Goal: Task Accomplishment & Management: Manage account settings

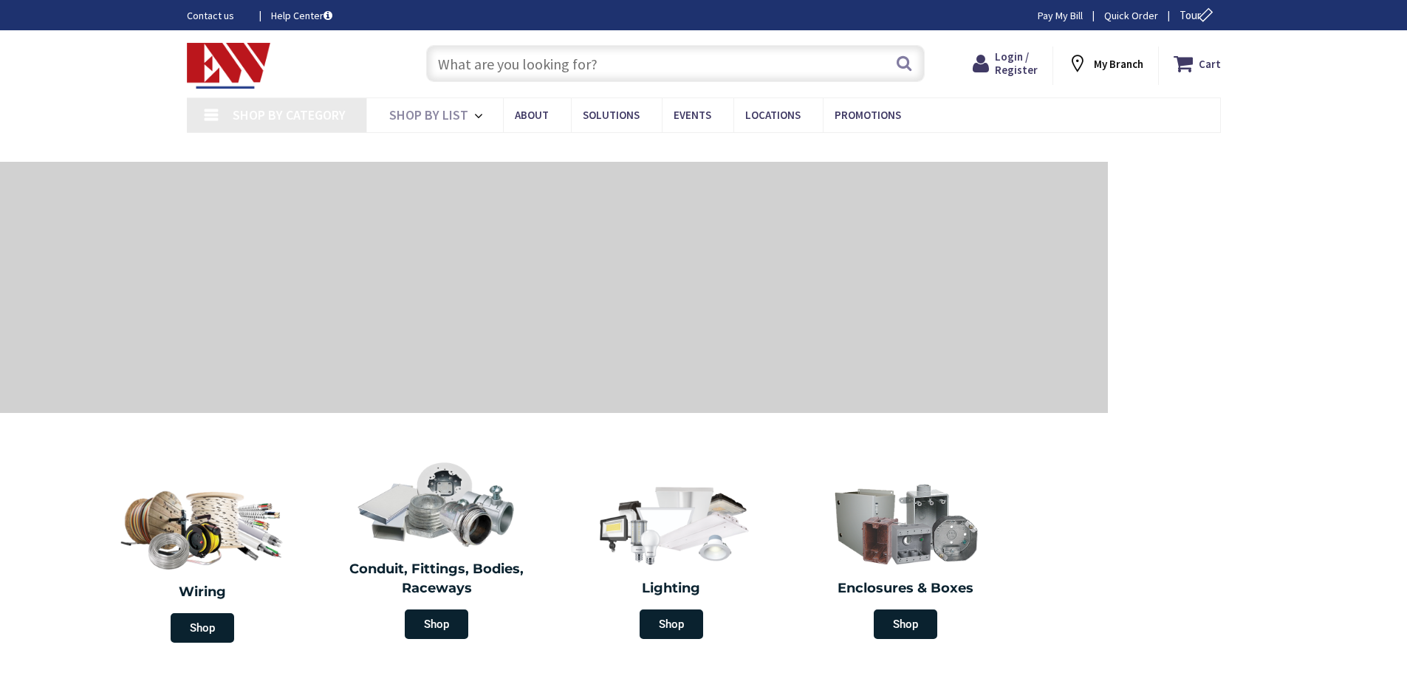
type input "[PERSON_NAME][GEOGRAPHIC_DATA], [GEOGRAPHIC_DATA]"
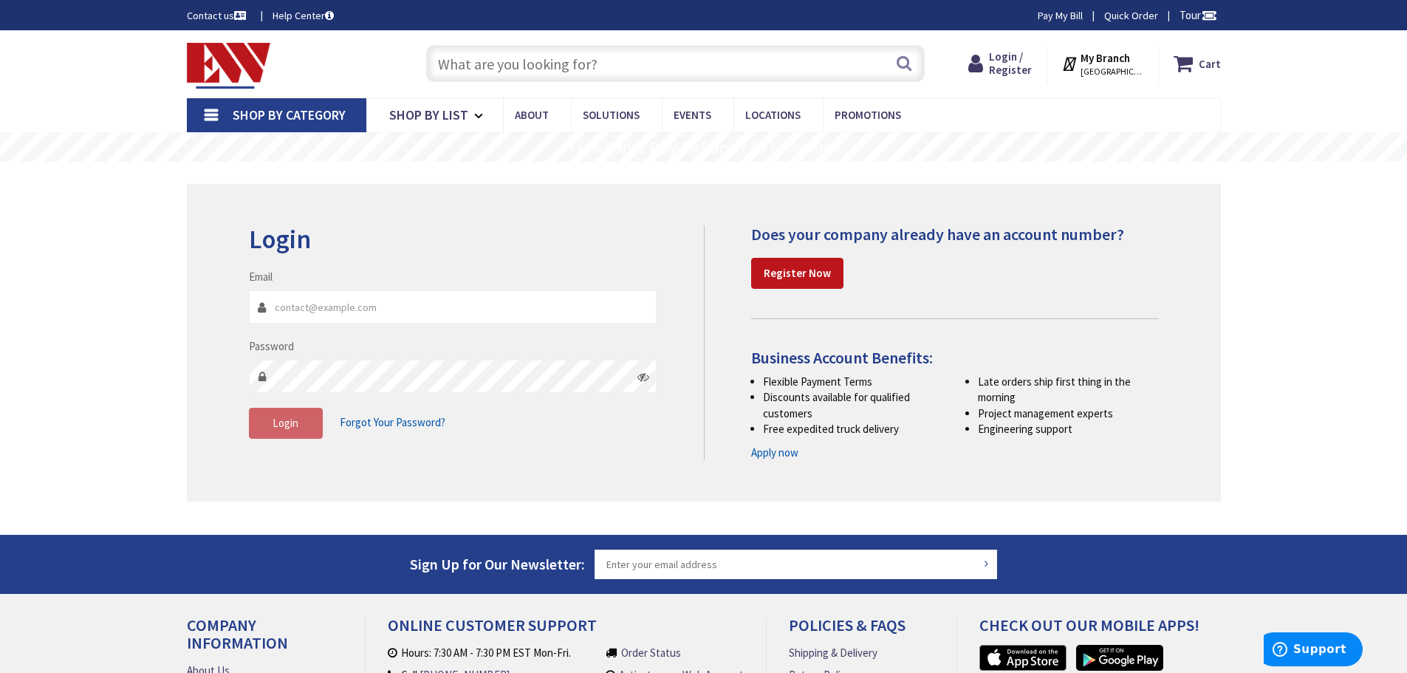
type input "anthony@aquilaheatingandcooling.com"
click at [290, 418] on span "Login" at bounding box center [286, 423] width 26 height 14
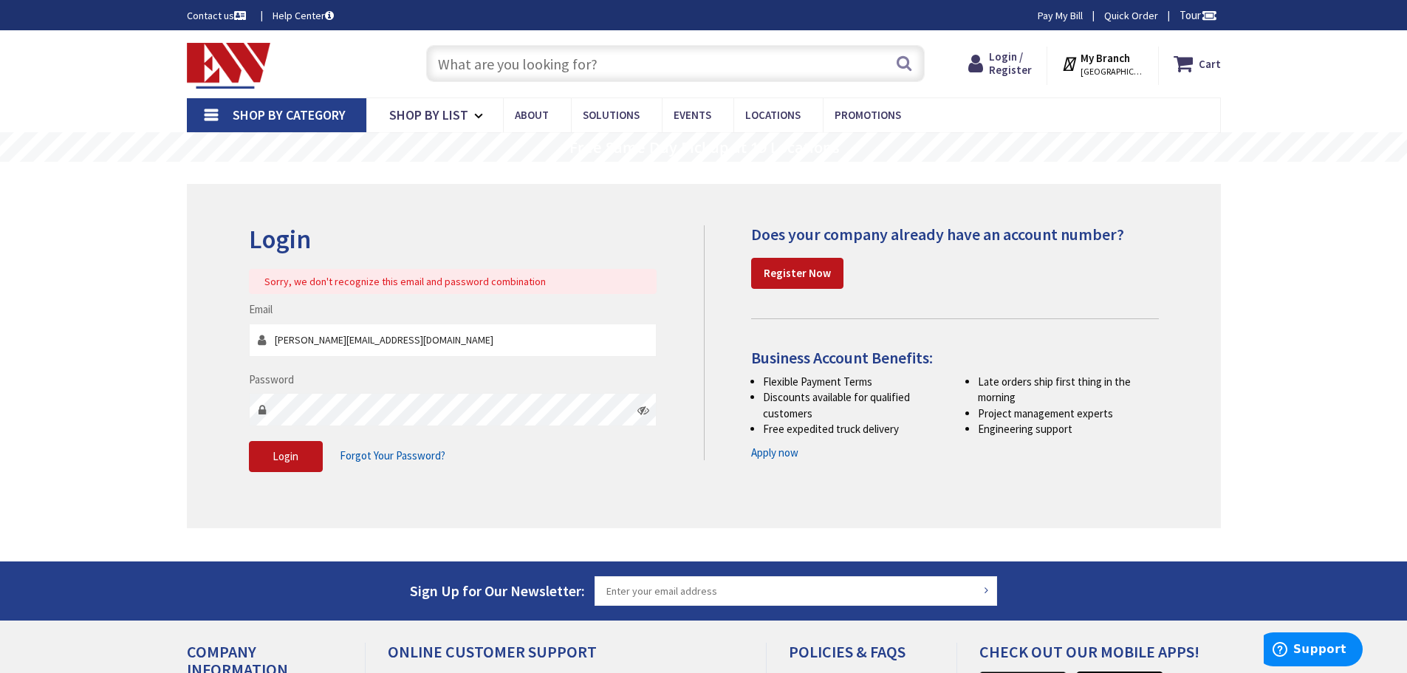
click at [518, 67] on input "text" at bounding box center [675, 63] width 499 height 37
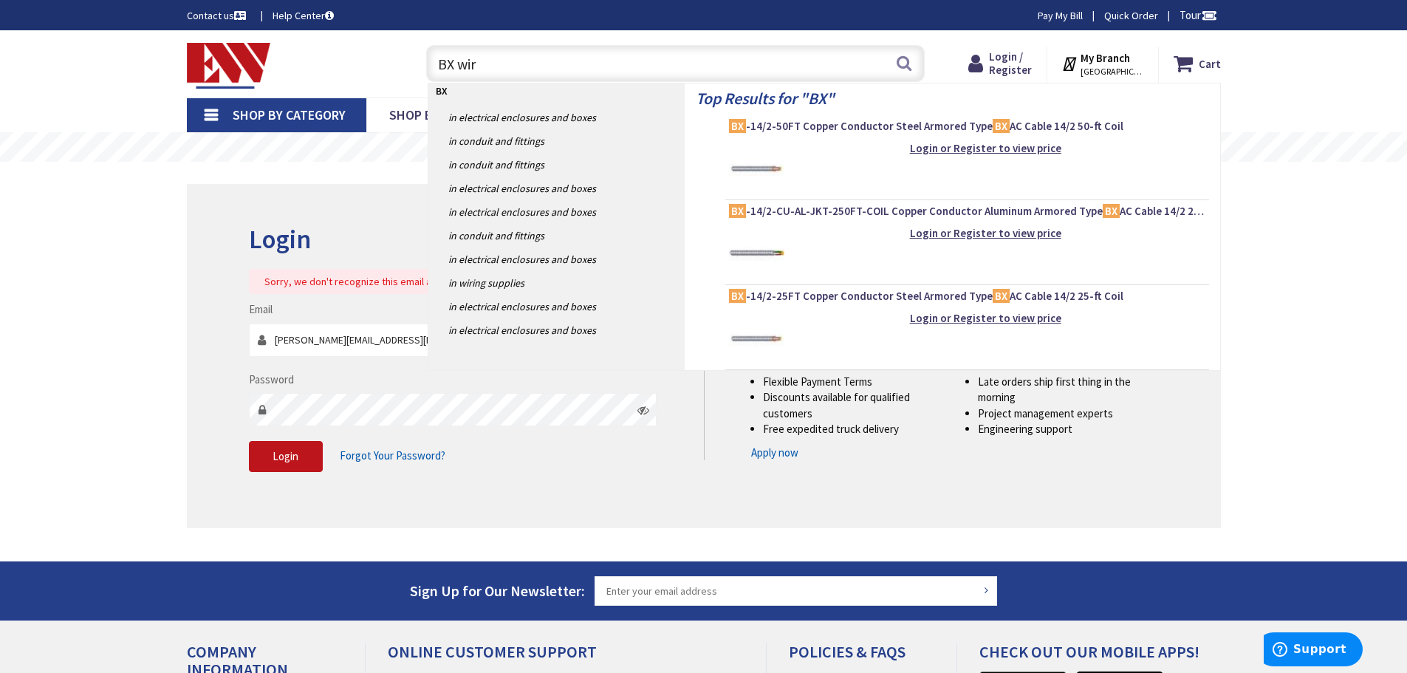
type input "BX wire"
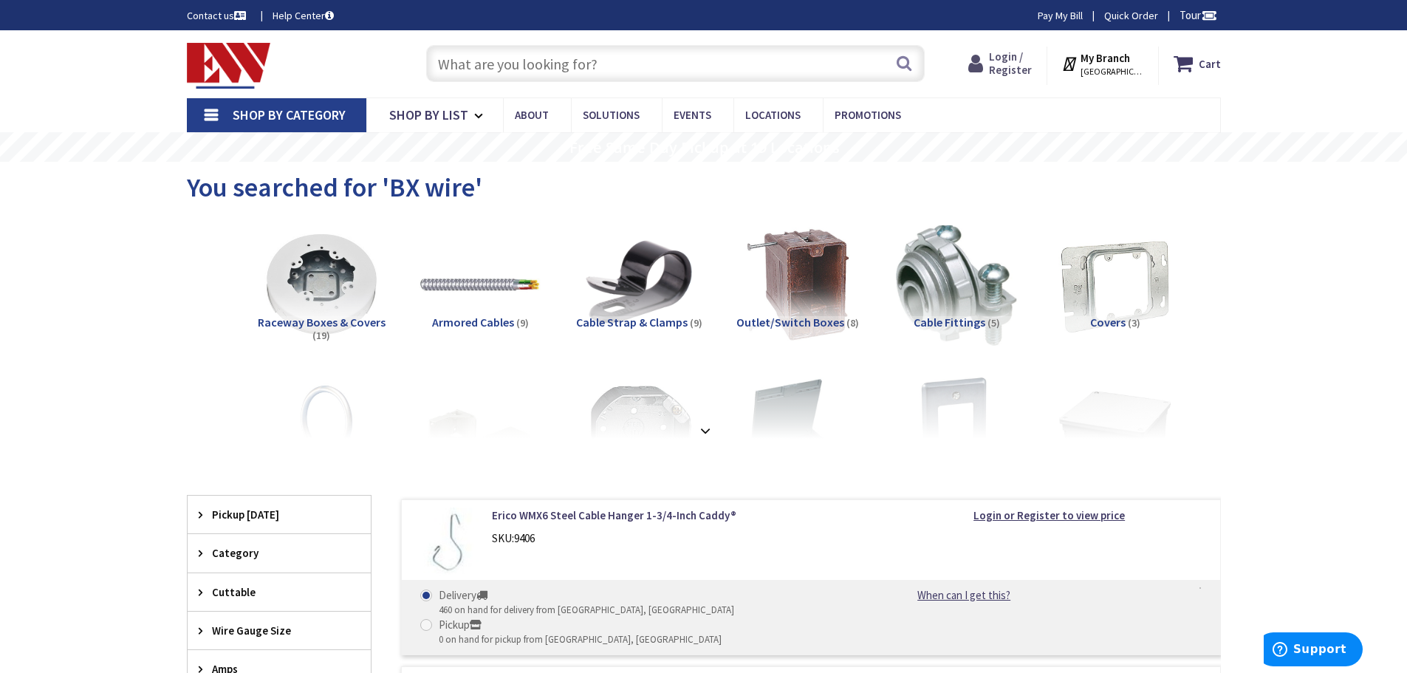
click at [1000, 64] on span "Login / Register" at bounding box center [1010, 62] width 43 height 27
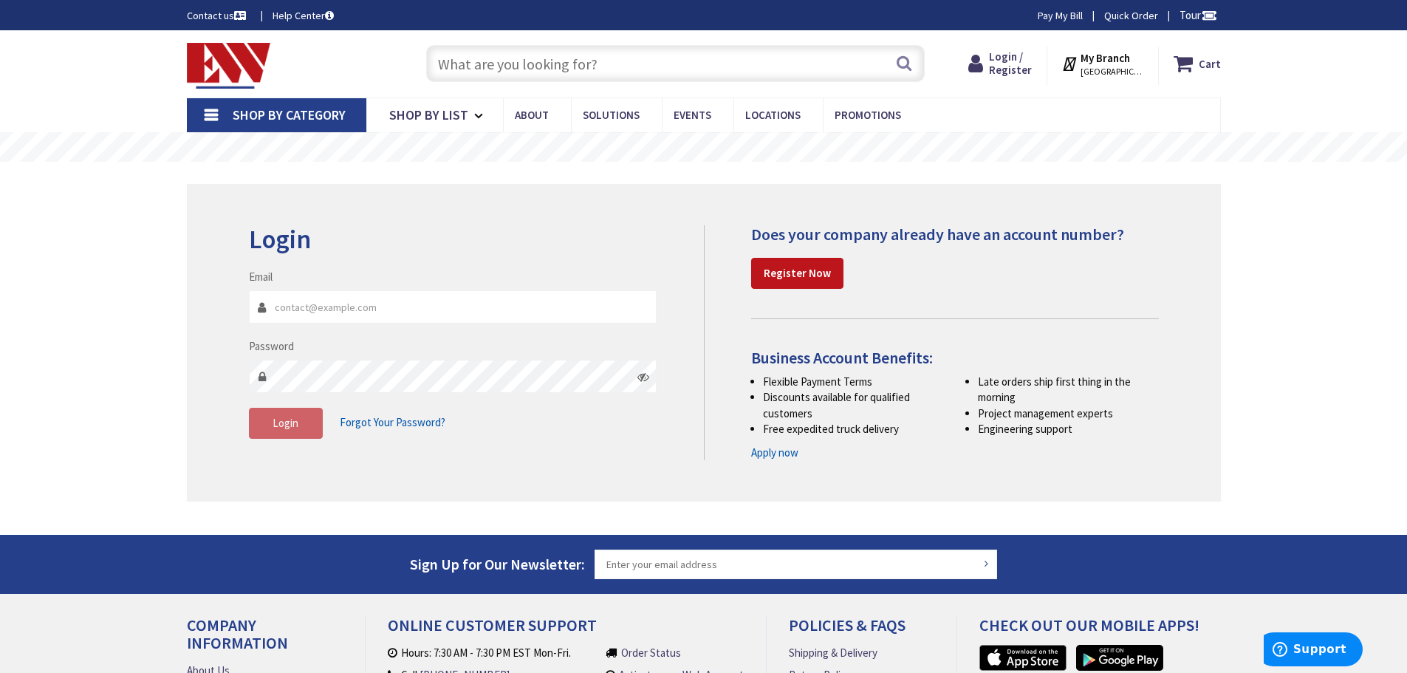
type input "anthony@aquilaheatingandcooling.com"
click at [475, 307] on input "anthony@aquilaheatingandcooling.com" at bounding box center [453, 306] width 408 height 33
click at [286, 423] on span "Login" at bounding box center [286, 423] width 26 height 14
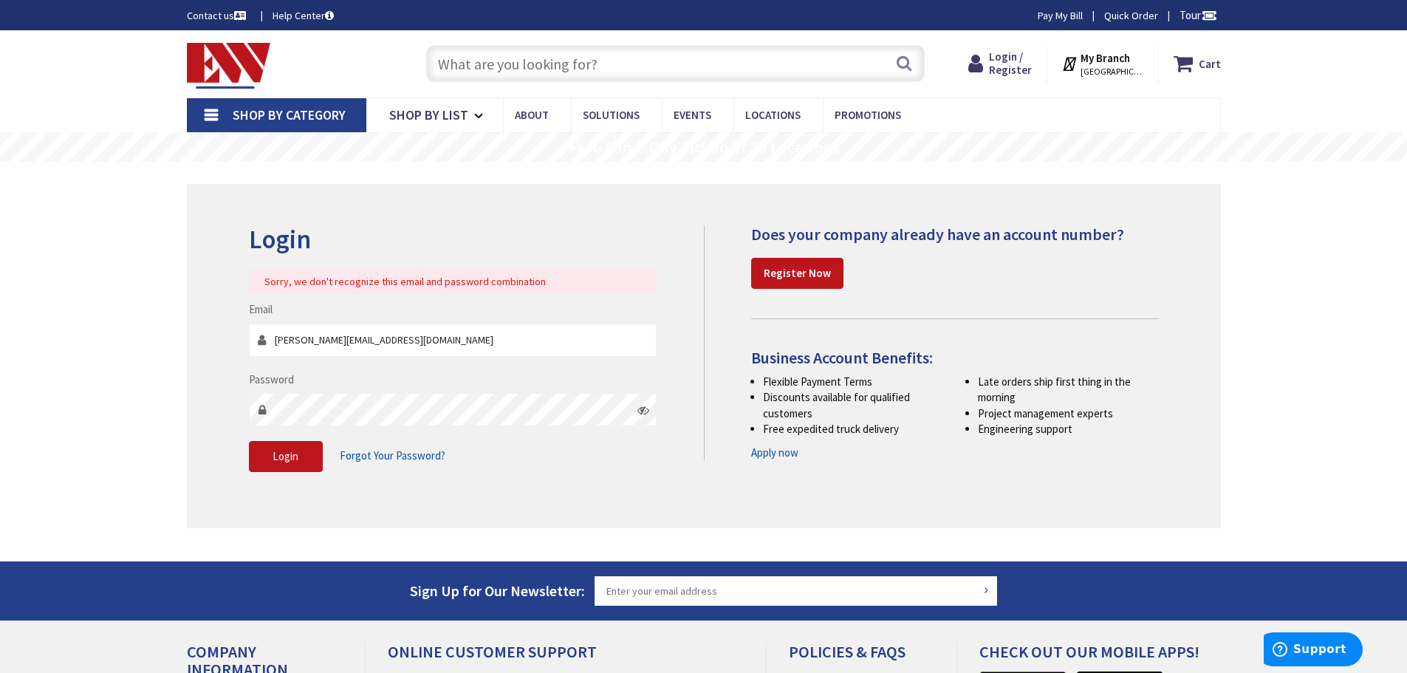
click at [208, 45] on img at bounding box center [229, 66] width 84 height 46
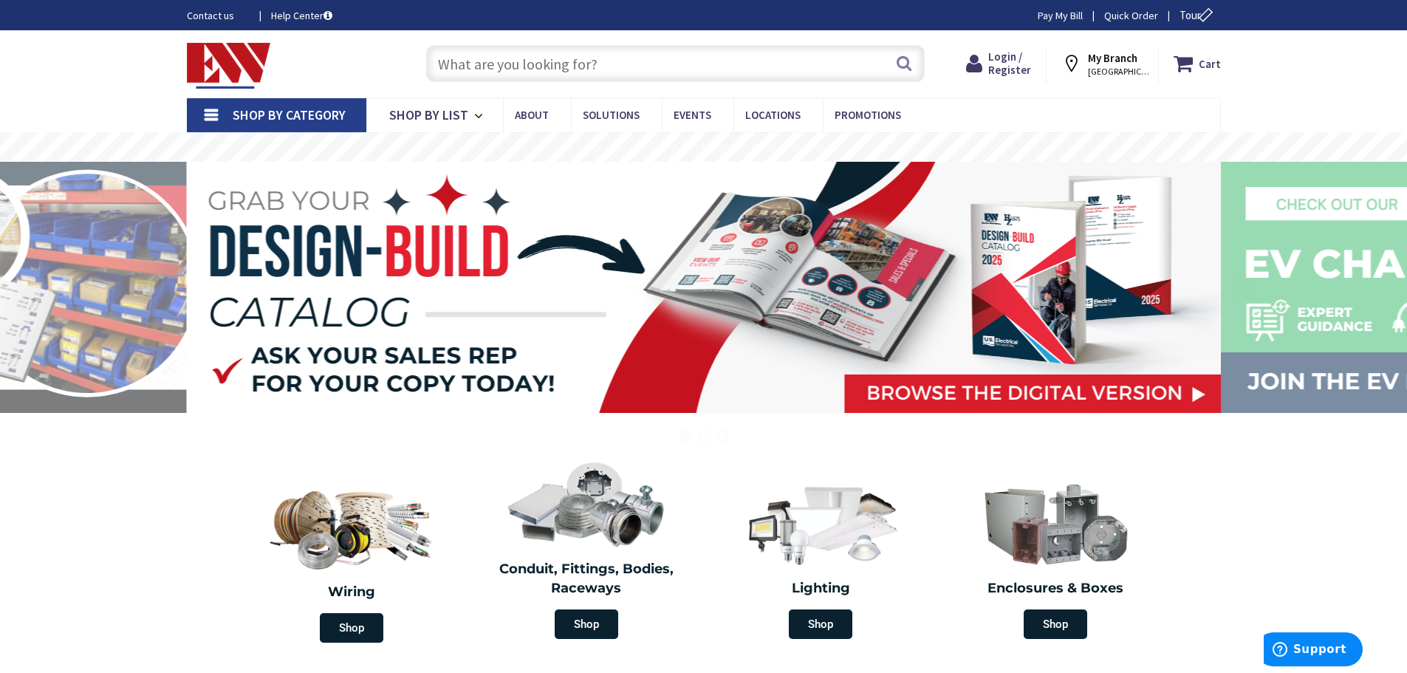
click at [499, 49] on input "text" at bounding box center [675, 63] width 499 height 37
type input "BX"
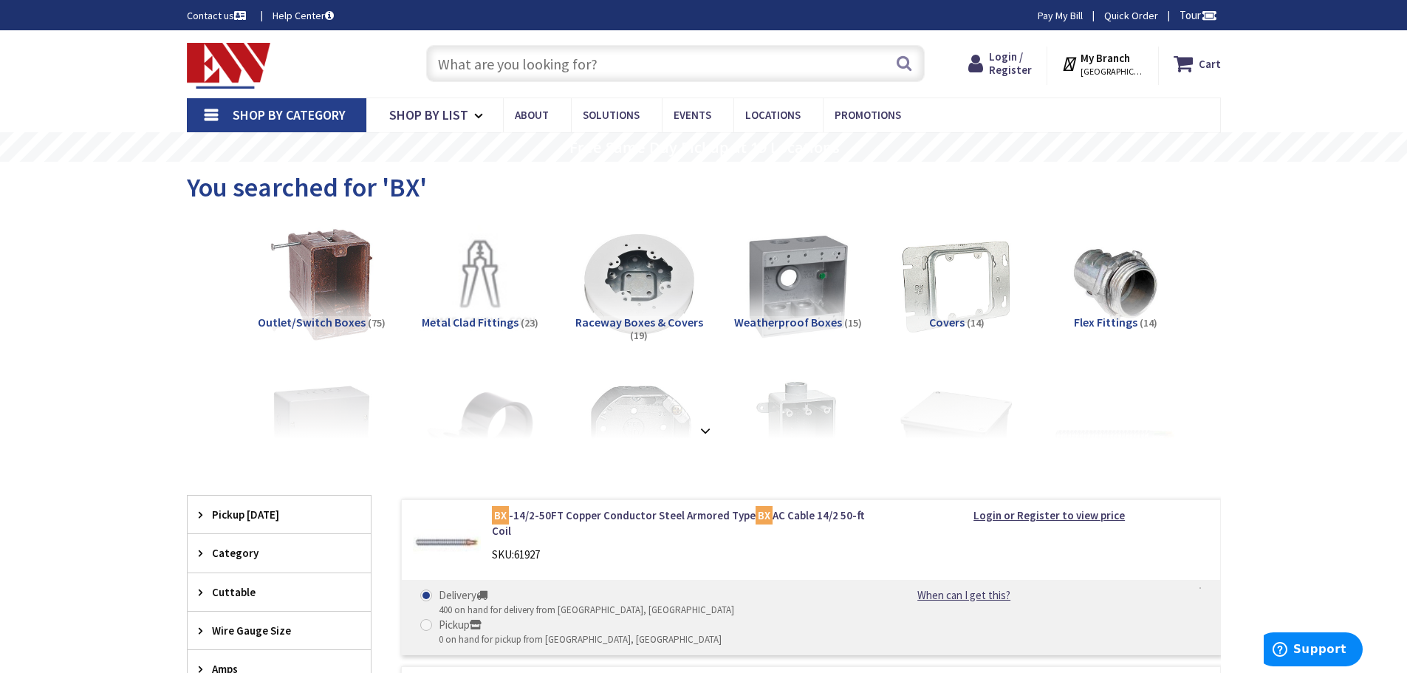
click at [1100, 66] on span "STRATFORD, CT" at bounding box center [1112, 72] width 63 height 12
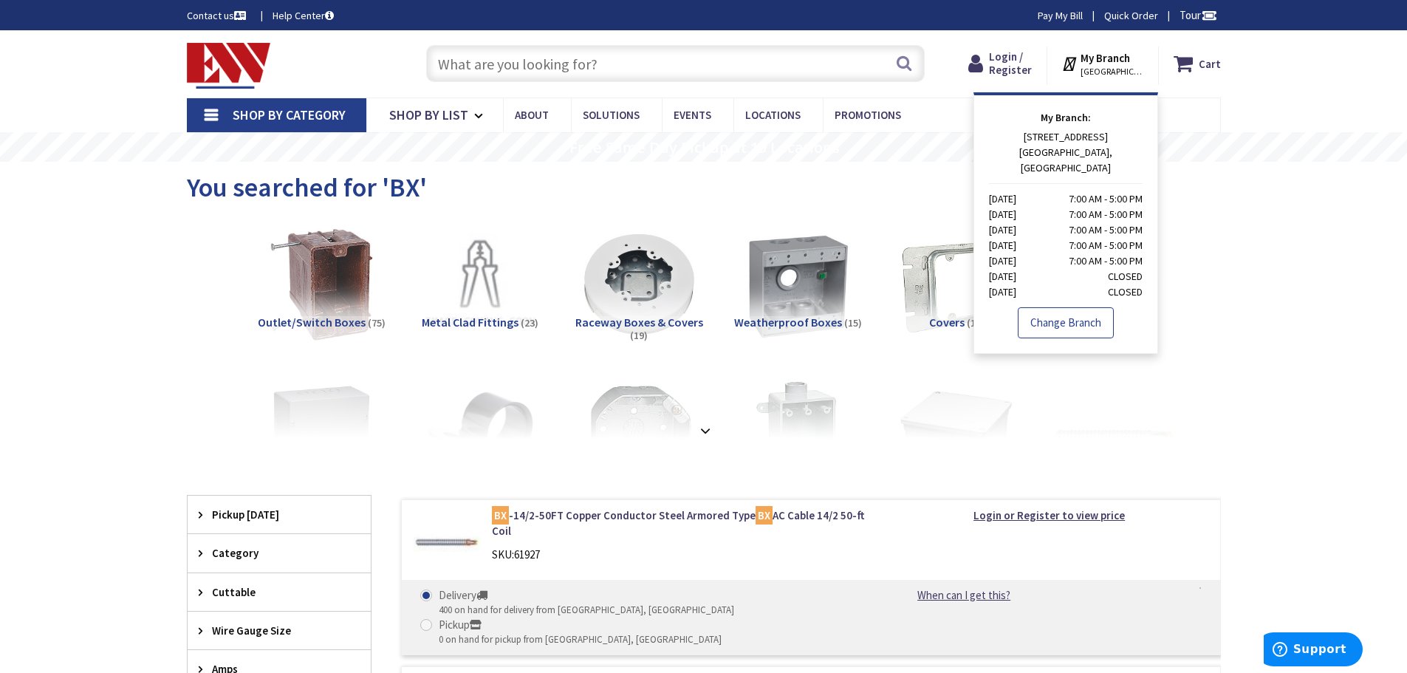
click at [1061, 307] on link "Change Branch" at bounding box center [1066, 322] width 96 height 31
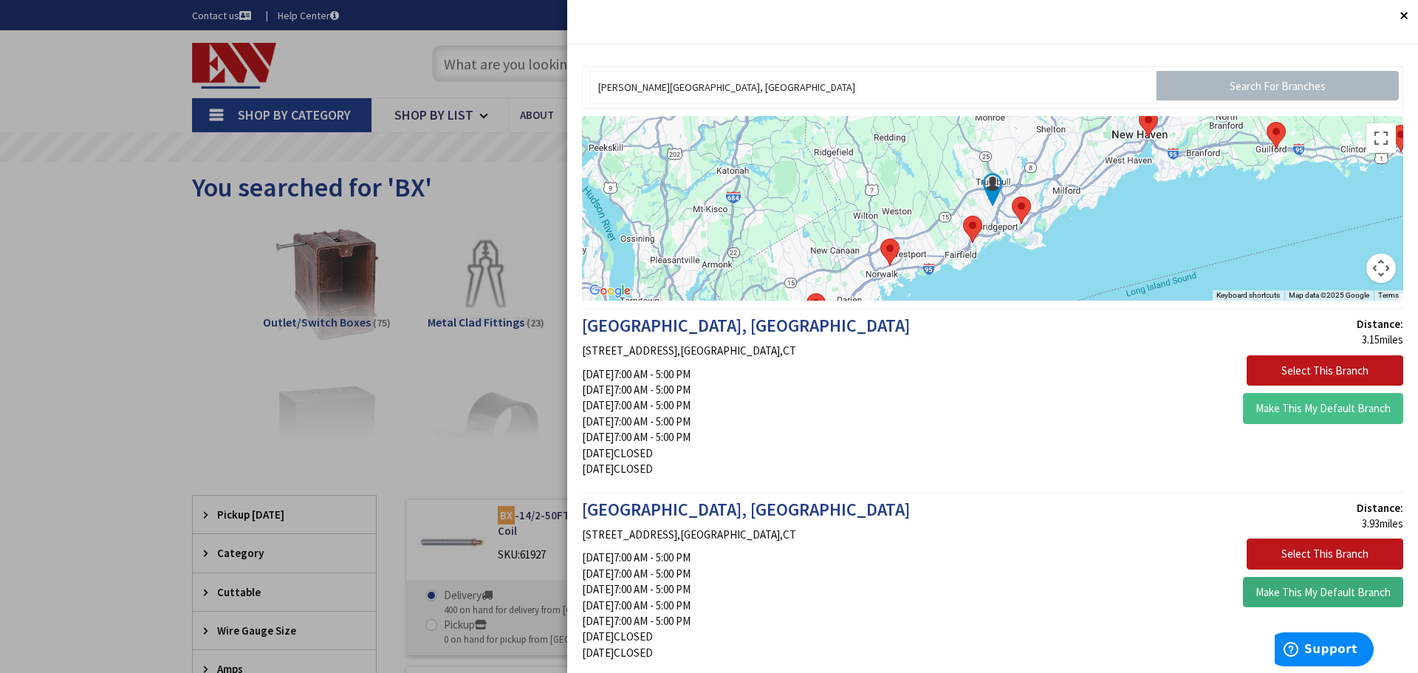
click at [1292, 588] on button "Make This My Default Branch" at bounding box center [1323, 592] width 160 height 31
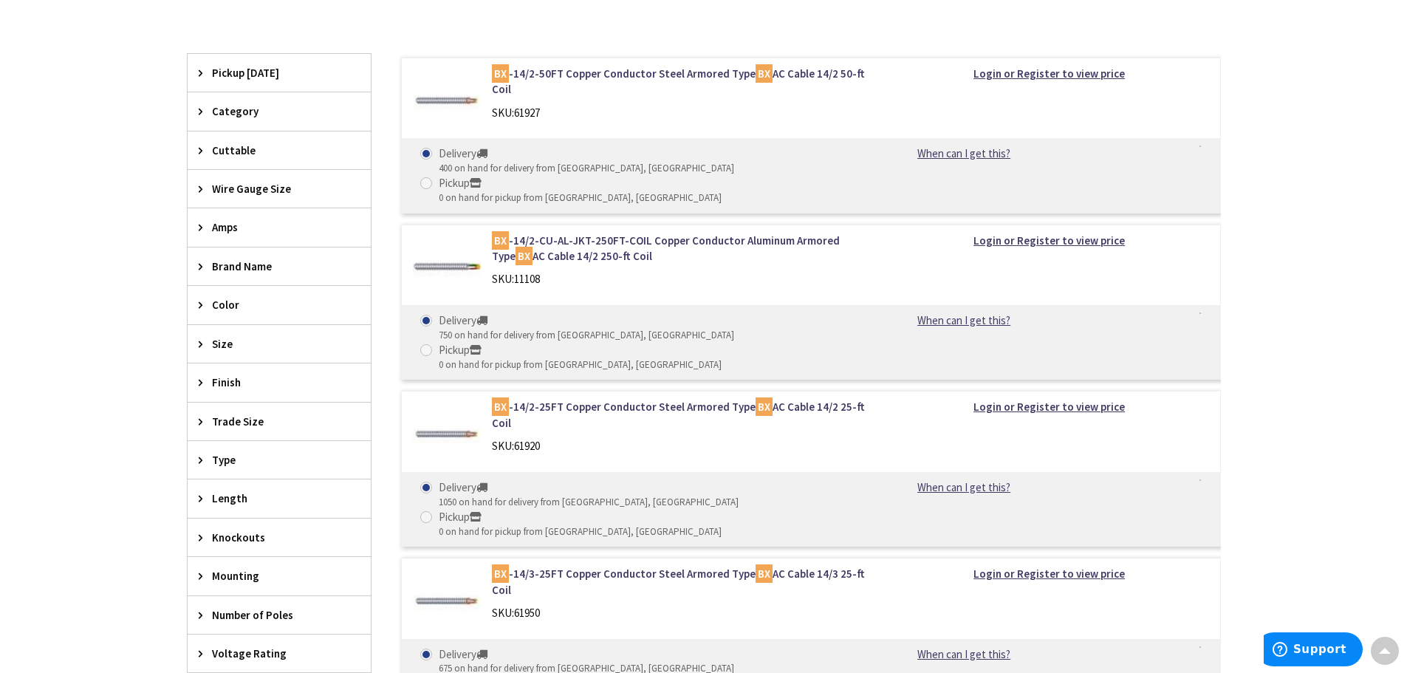
scroll to position [442, 0]
